Goal: Task Accomplishment & Management: Manage account settings

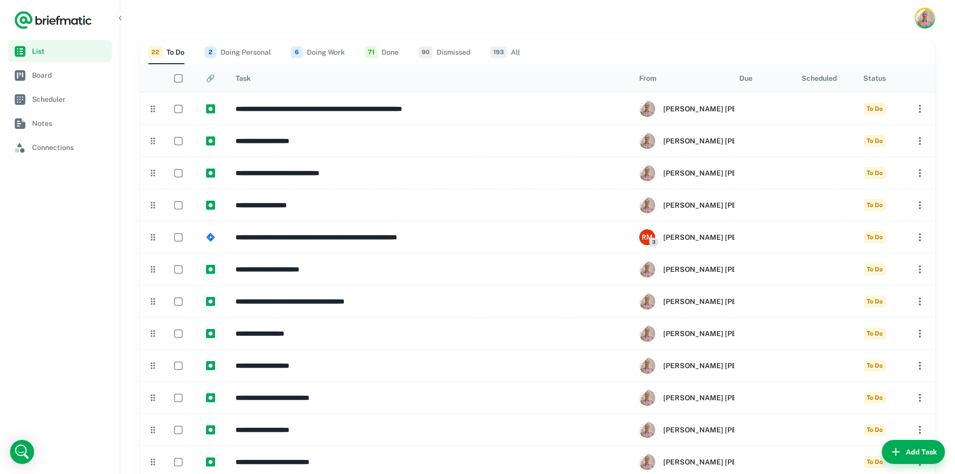
click at [932, 18] on img "Account button" at bounding box center [925, 18] width 18 height 18
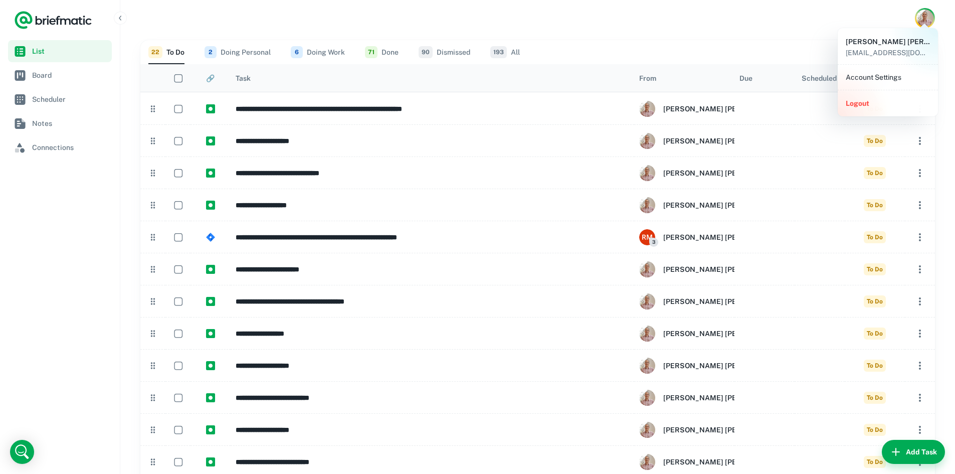
click at [442, 19] on div at bounding box center [477, 237] width 955 height 474
click at [387, 51] on button "71 Done" at bounding box center [382, 52] width 34 height 24
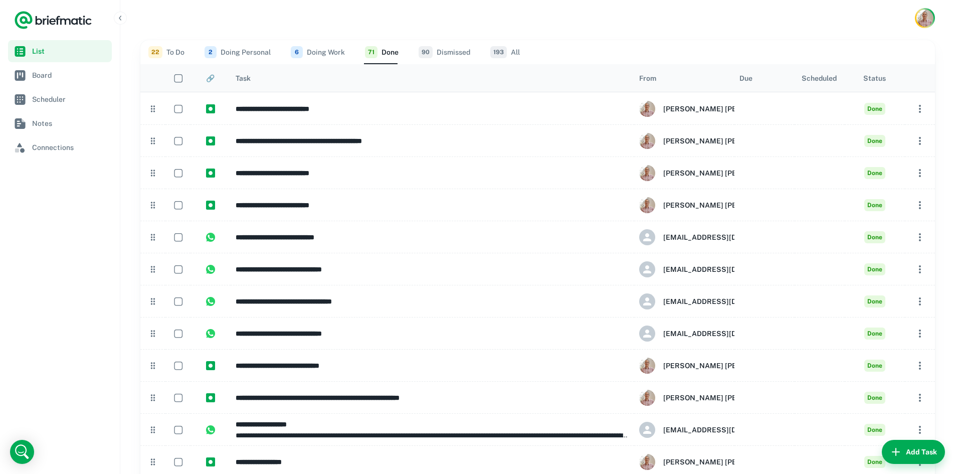
click at [325, 53] on button "6 Doing Work" at bounding box center [318, 52] width 54 height 24
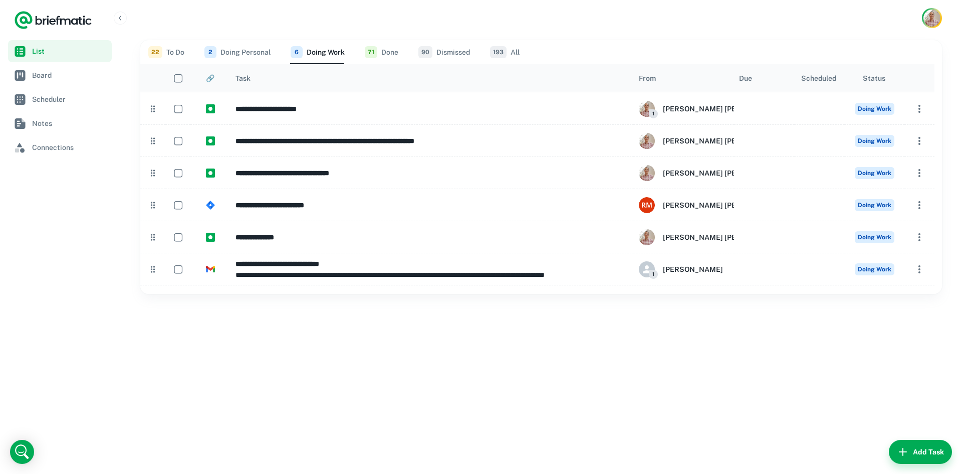
click at [447, 52] on button "90 Dismissed" at bounding box center [445, 52] width 52 height 24
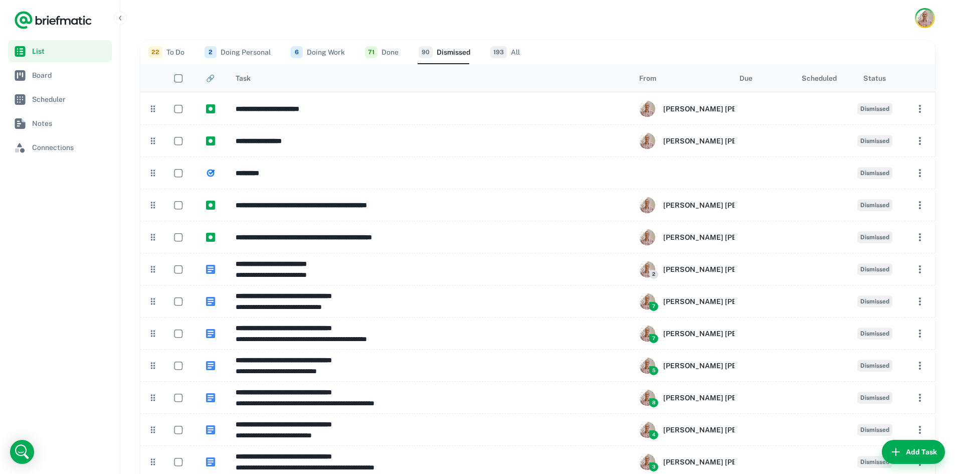
click at [387, 49] on button "71 Done" at bounding box center [382, 52] width 34 height 24
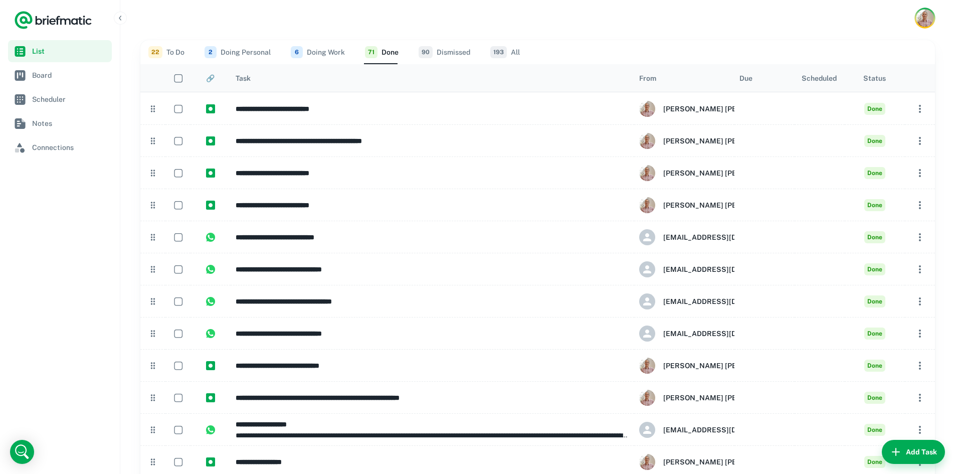
click at [928, 19] on img "Account button" at bounding box center [925, 18] width 18 height 18
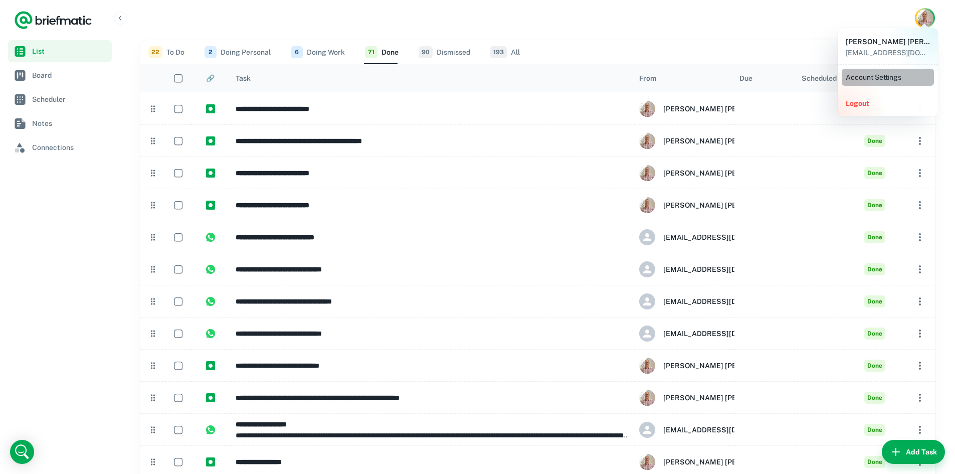
click at [880, 77] on li "Account Settings" at bounding box center [888, 77] width 92 height 17
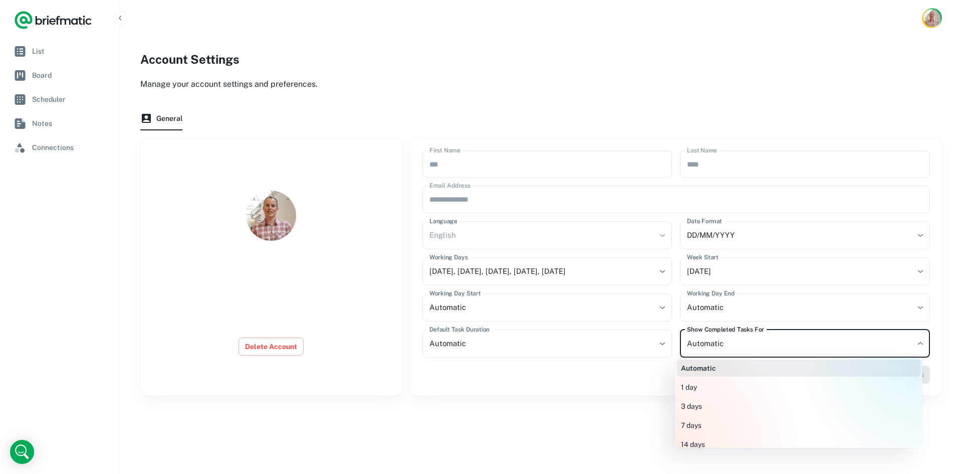
click at [915, 342] on body "**********" at bounding box center [481, 237] width 962 height 474
click at [592, 396] on div at bounding box center [481, 237] width 962 height 474
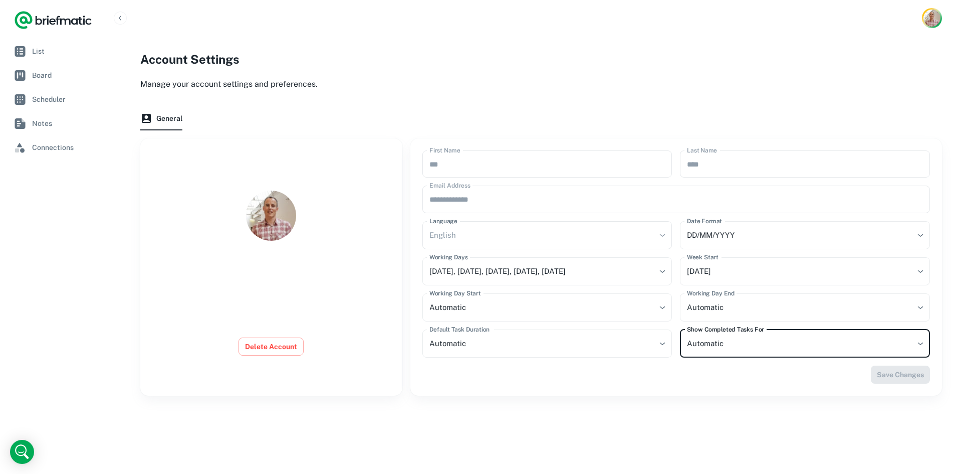
click at [879, 341] on body "**********" at bounding box center [481, 237] width 962 height 474
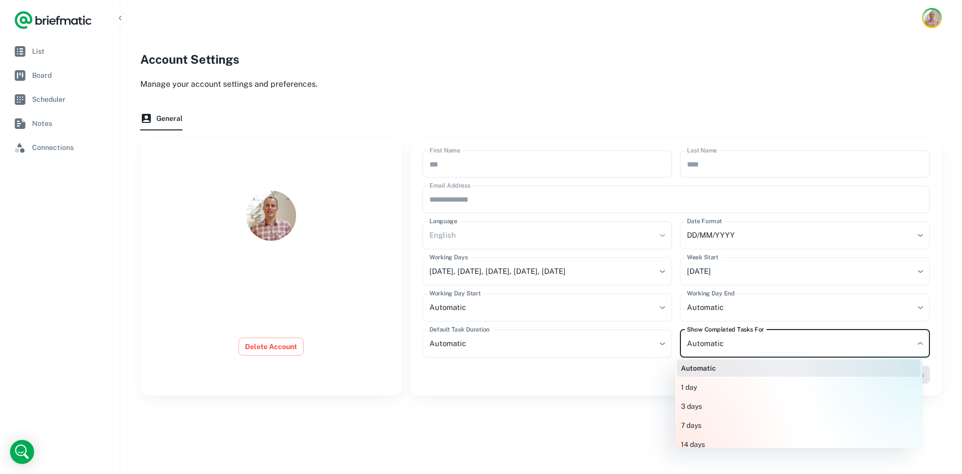
click at [39, 50] on div at bounding box center [481, 237] width 962 height 474
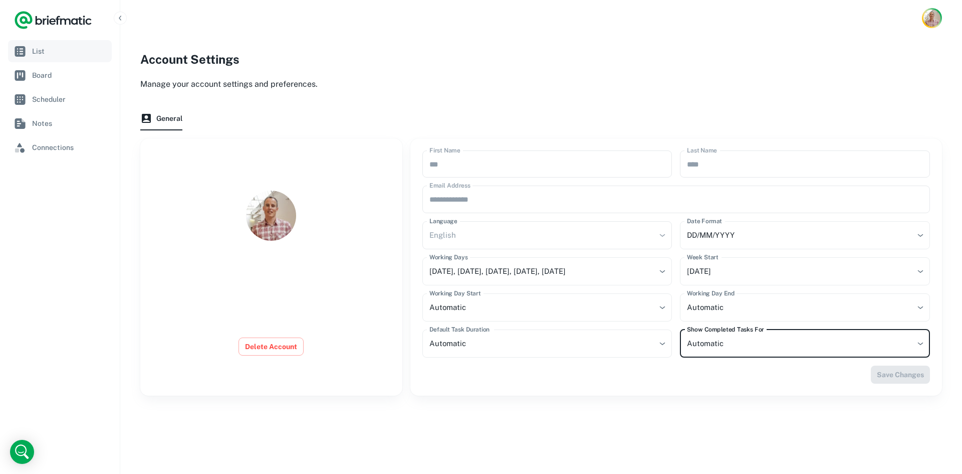
click at [37, 50] on span "List" at bounding box center [70, 51] width 76 height 11
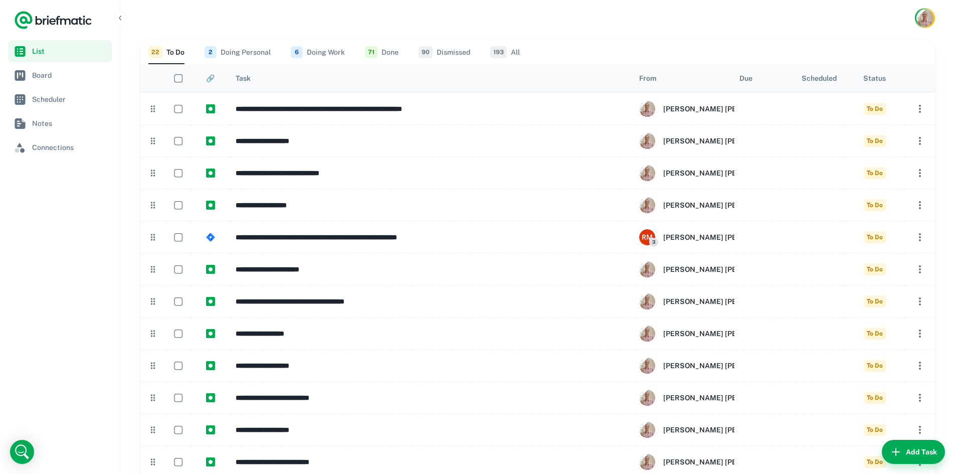
click at [392, 51] on button "71 Done" at bounding box center [382, 52] width 34 height 24
